Goal: Task Accomplishment & Management: Complete application form

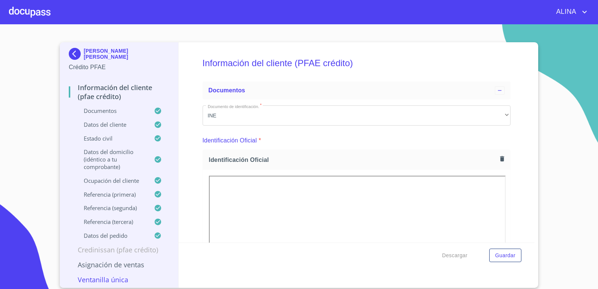
scroll to position [187, 0]
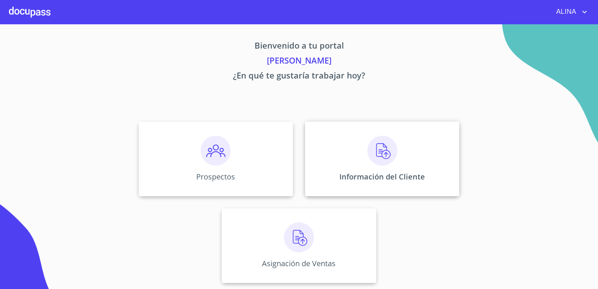
click at [341, 157] on div "Información del Cliente" at bounding box center [382, 159] width 154 height 75
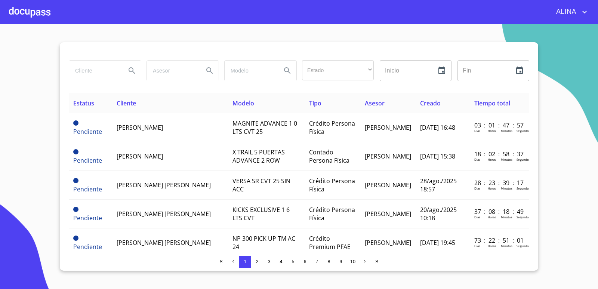
click at [102, 73] on input "search" at bounding box center [94, 71] width 51 height 20
type input "mangueras metalicas"
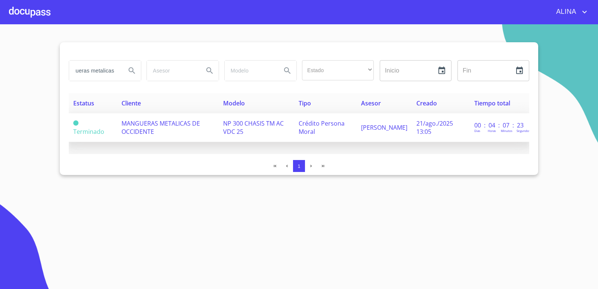
scroll to position [0, 0]
click at [177, 124] on span "MANGUERAS METALICAS DE OCCIDENTE" at bounding box center [161, 127] width 79 height 16
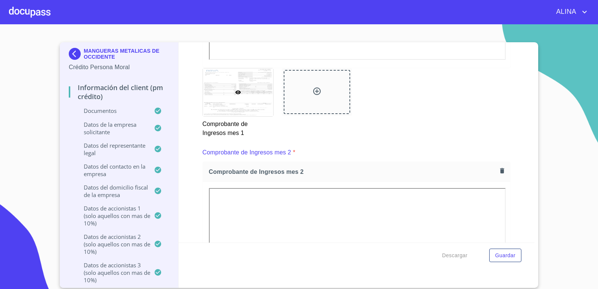
scroll to position [604, 0]
